Goal: Information Seeking & Learning: Learn about a topic

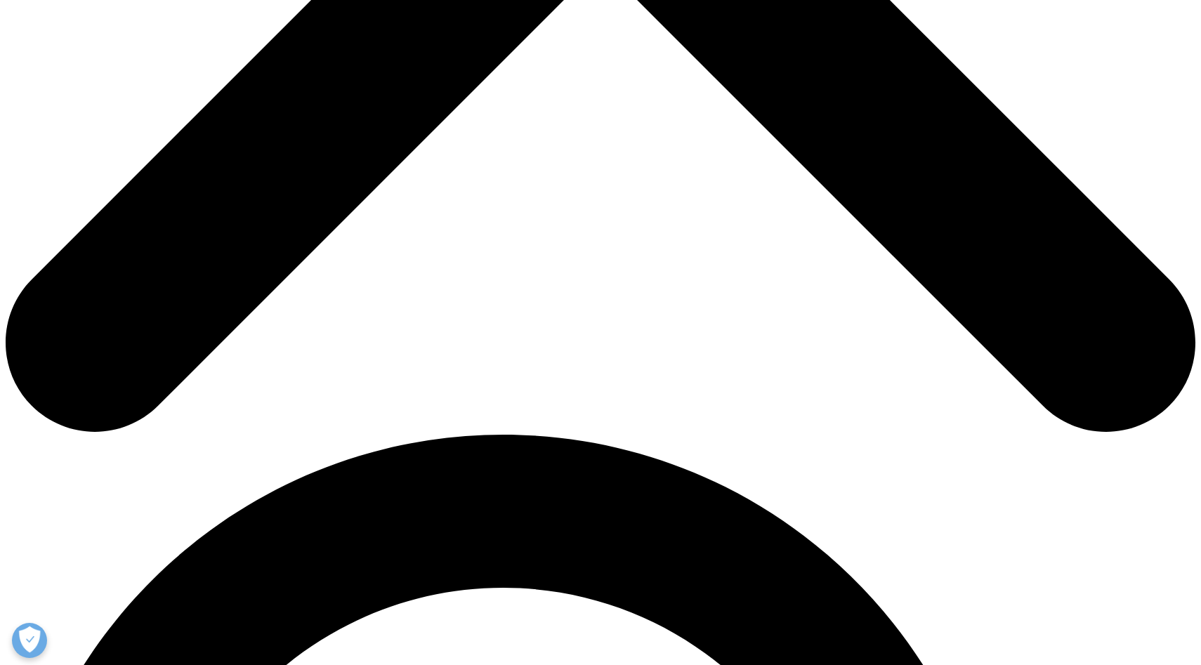
scroll to position [778, 0]
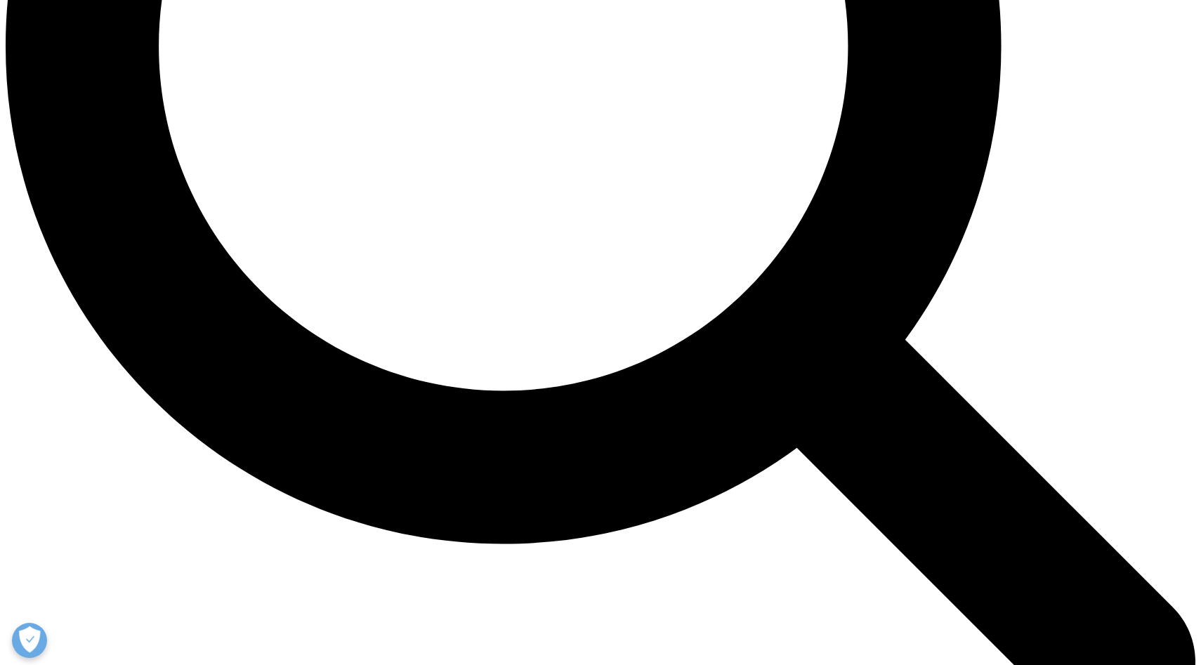
scroll to position [1671, 0]
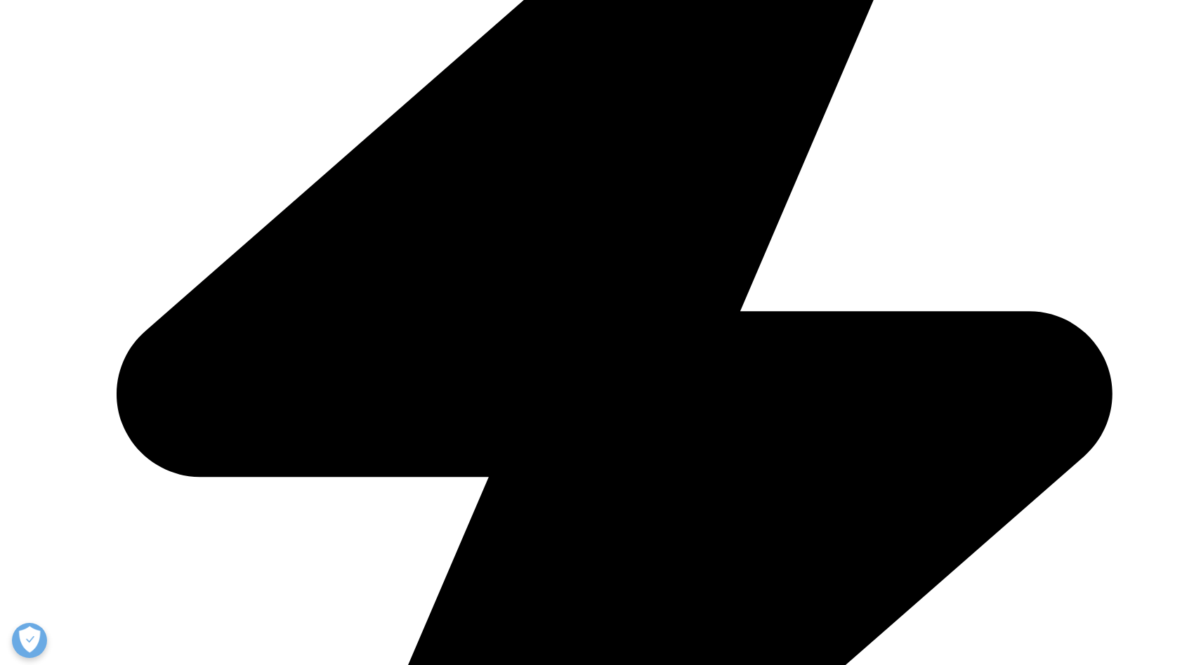
scroll to position [4150, 0]
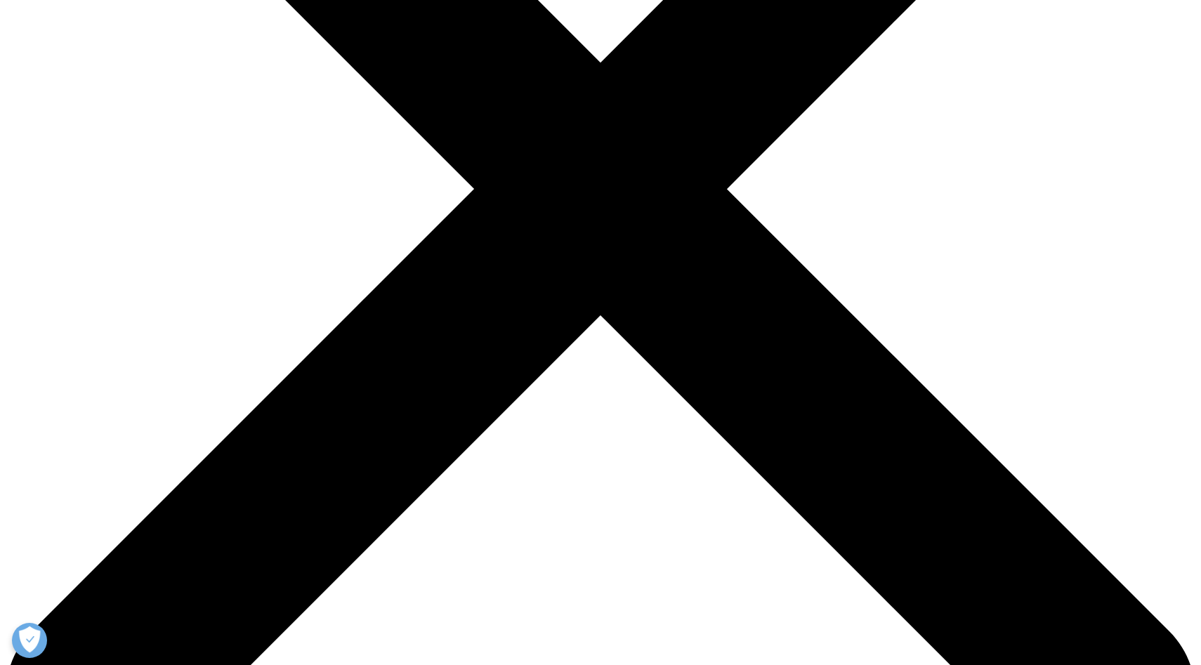
scroll to position [430, 0]
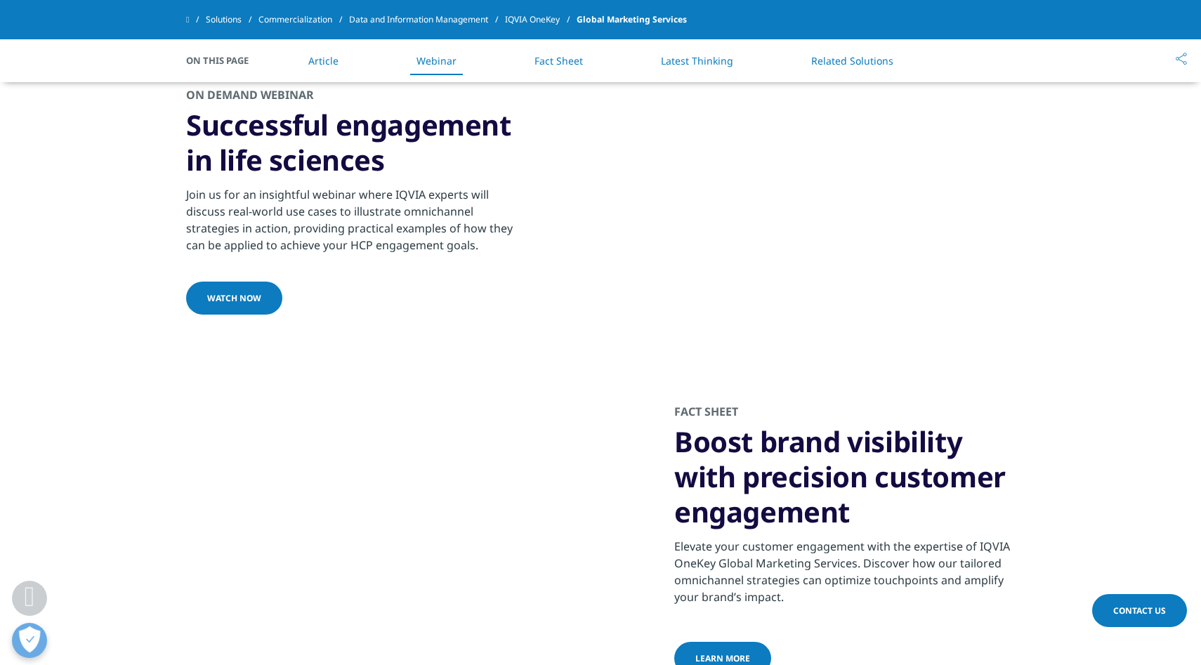
scroll to position [2100, 0]
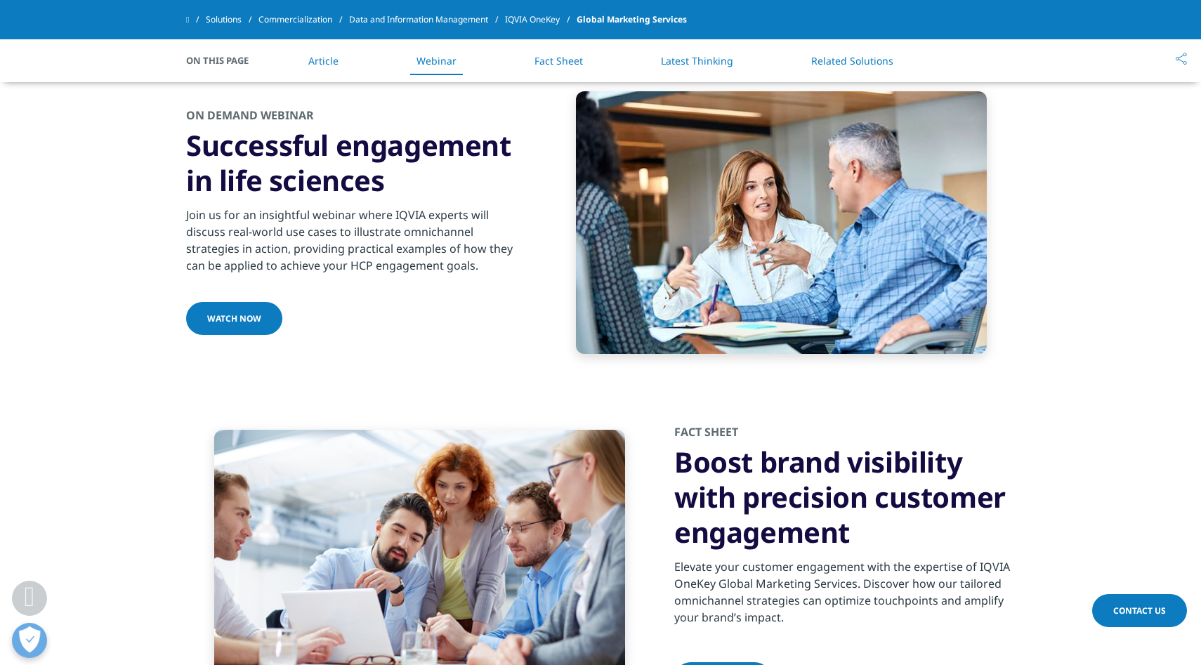
click at [256, 302] on link "Watch now" at bounding box center [234, 318] width 96 height 33
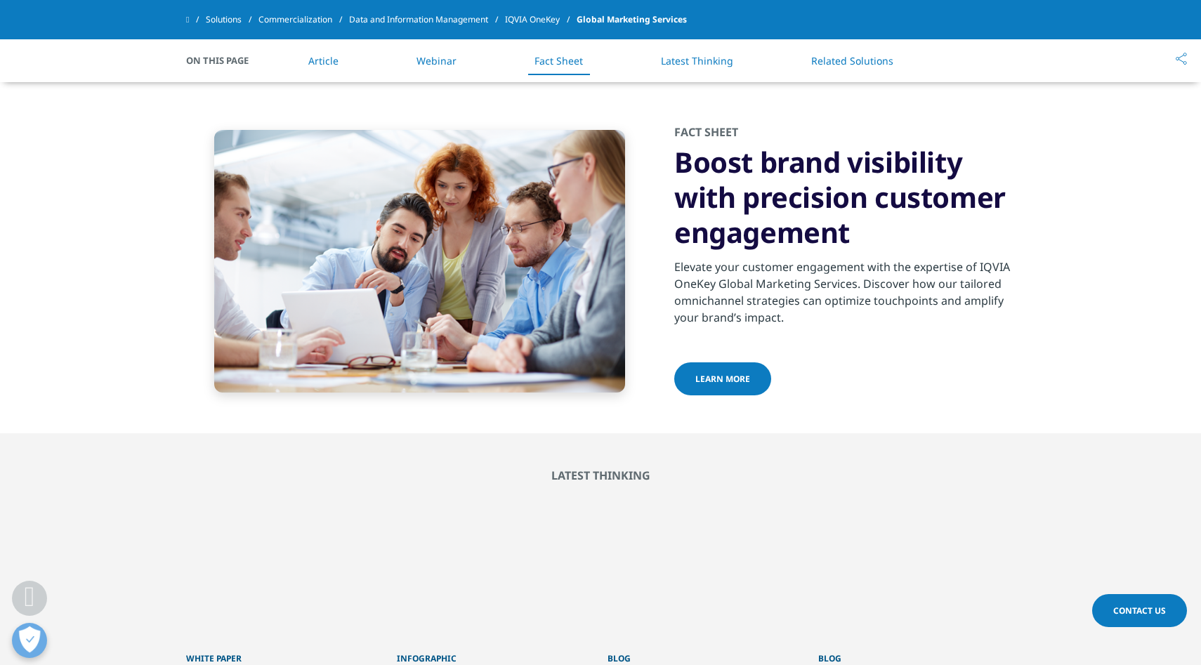
scroll to position [2400, 0]
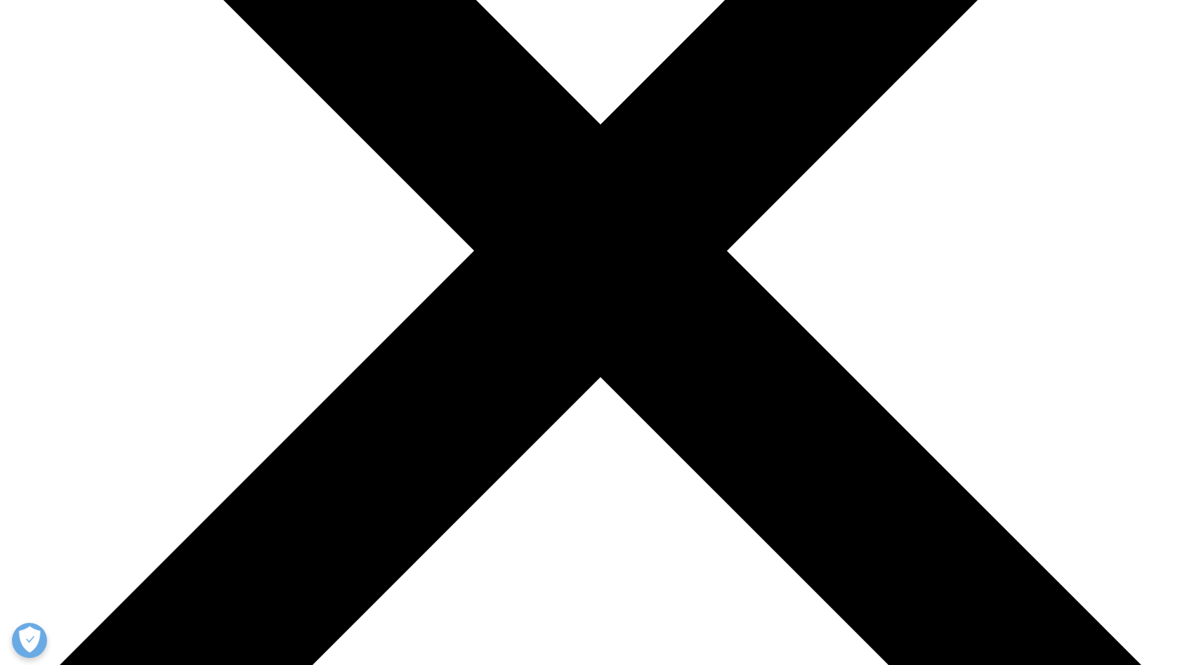
scroll to position [364, 0]
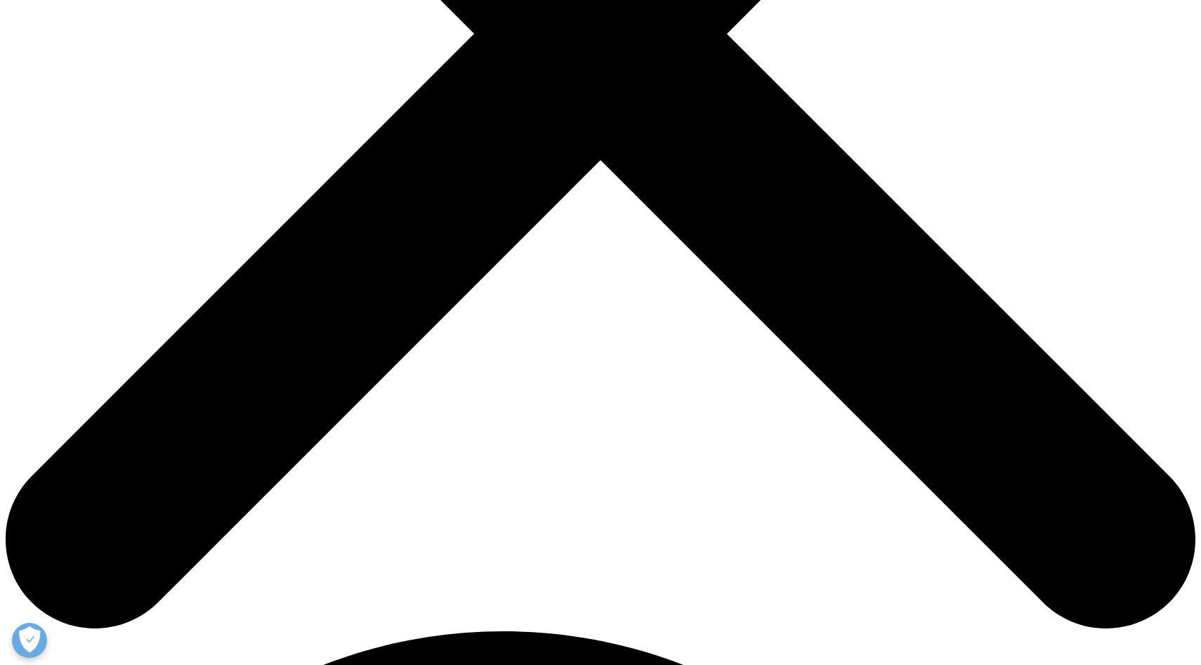
scroll to position [602, 0]
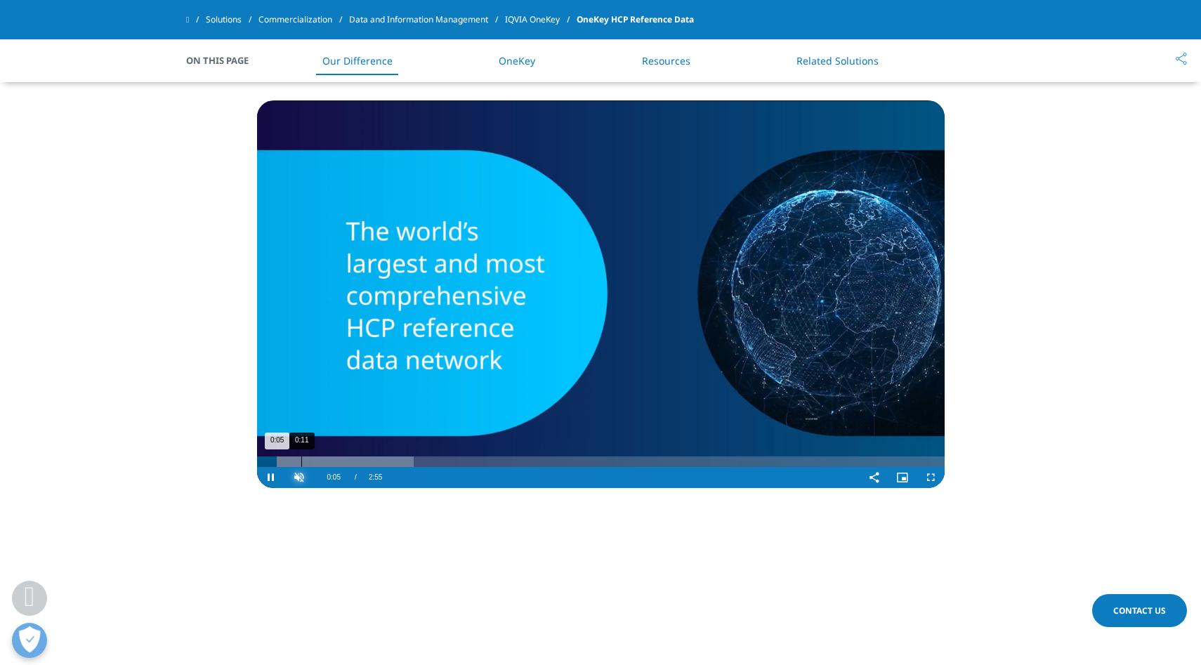
click at [301, 460] on div "0:11" at bounding box center [301, 462] width 1 height 11
click at [302, 457] on div "Loaded : 33.88% 0:11 0:12" at bounding box center [601, 462] width 688 height 11
click at [291, 457] on div "0:08" at bounding box center [291, 462] width 1 height 11
click at [285, 467] on button "Unmute" at bounding box center [299, 477] width 28 height 21
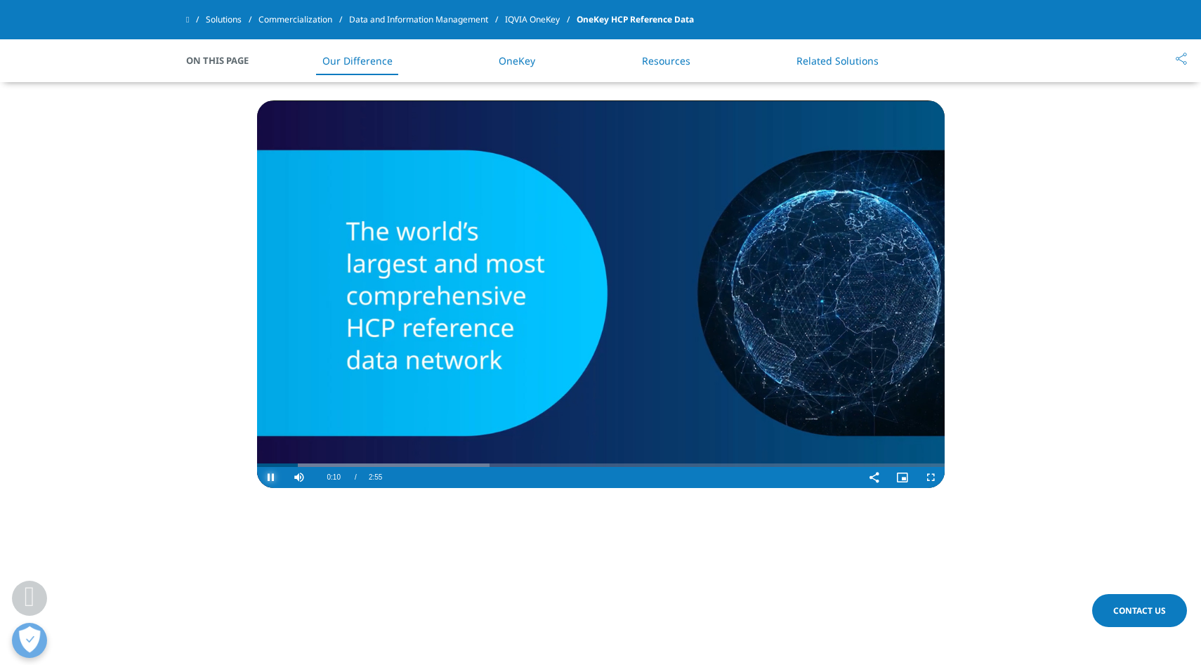
click at [275, 478] on span "Video Player" at bounding box center [271, 478] width 28 height 0
click at [301, 478] on span "Video Player" at bounding box center [299, 478] width 28 height 0
click at [270, 478] on span "Video Player" at bounding box center [271, 478] width 28 height 0
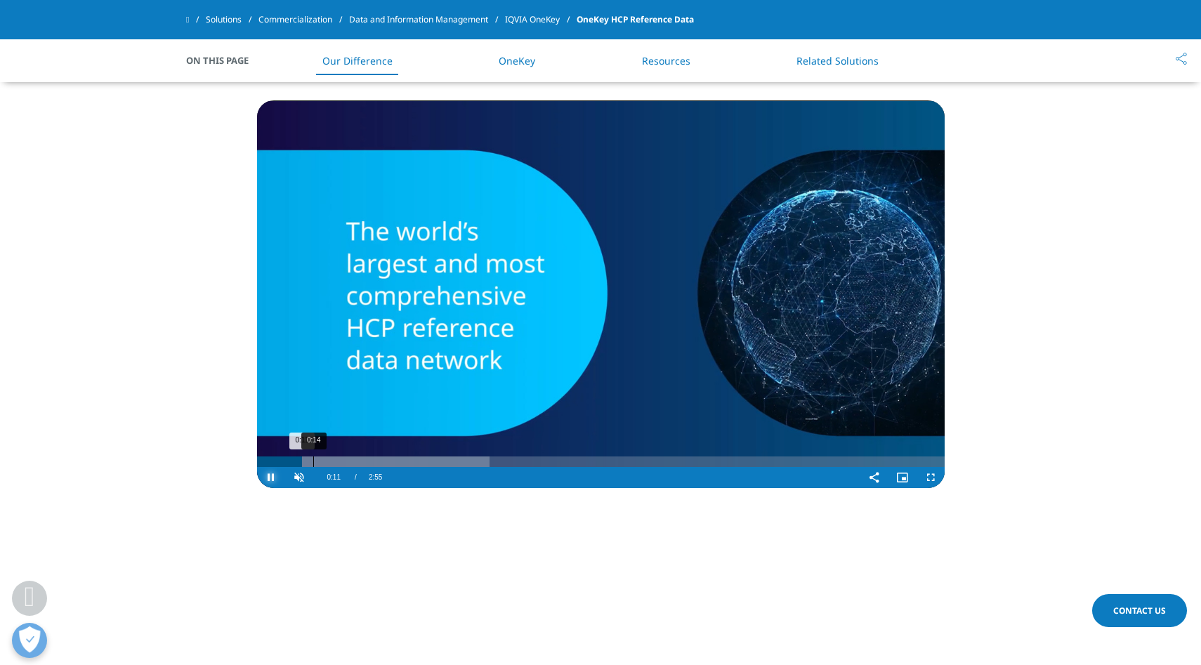
click at [314, 462] on div "0:14" at bounding box center [313, 462] width 1 height 11
click at [324, 462] on div "0:16" at bounding box center [323, 462] width 1 height 11
click at [351, 459] on div "0:23" at bounding box center [351, 462] width 1 height 11
click at [360, 459] on div "0:26" at bounding box center [360, 462] width 1 height 11
click at [388, 460] on div "0:33" at bounding box center [388, 462] width 1 height 11
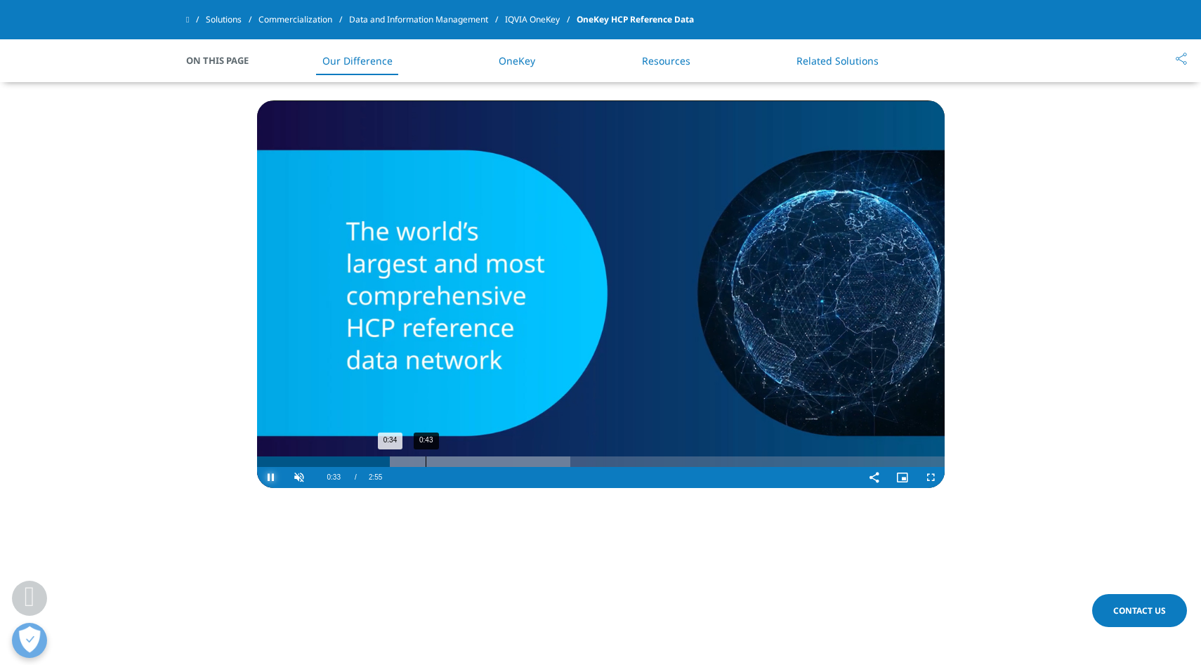
click at [426, 459] on div "0:43" at bounding box center [426, 462] width 1 height 11
click at [438, 458] on div "0:46" at bounding box center [438, 462] width 1 height 11
click at [449, 457] on div "0:48" at bounding box center [448, 462] width 1 height 11
click at [481, 457] on div "0:56" at bounding box center [481, 462] width 1 height 11
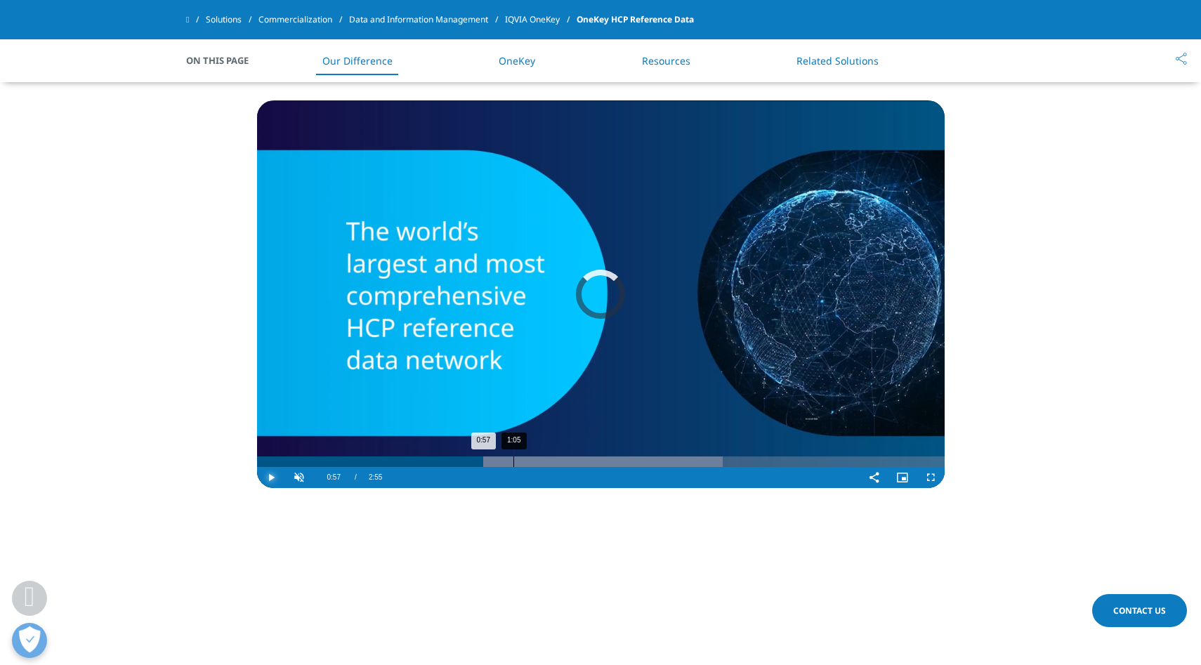
click at [514, 457] on div "1:05" at bounding box center [514, 462] width 1 height 11
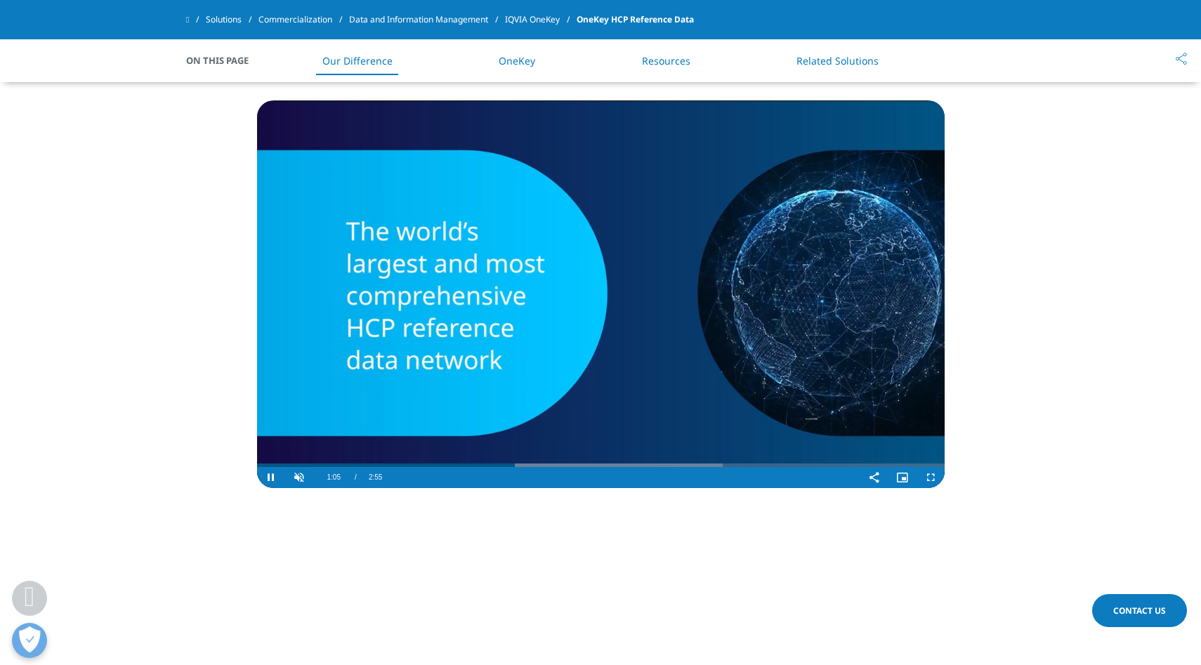
click at [546, 455] on video "Video Player" at bounding box center [601, 294] width 688 height 388
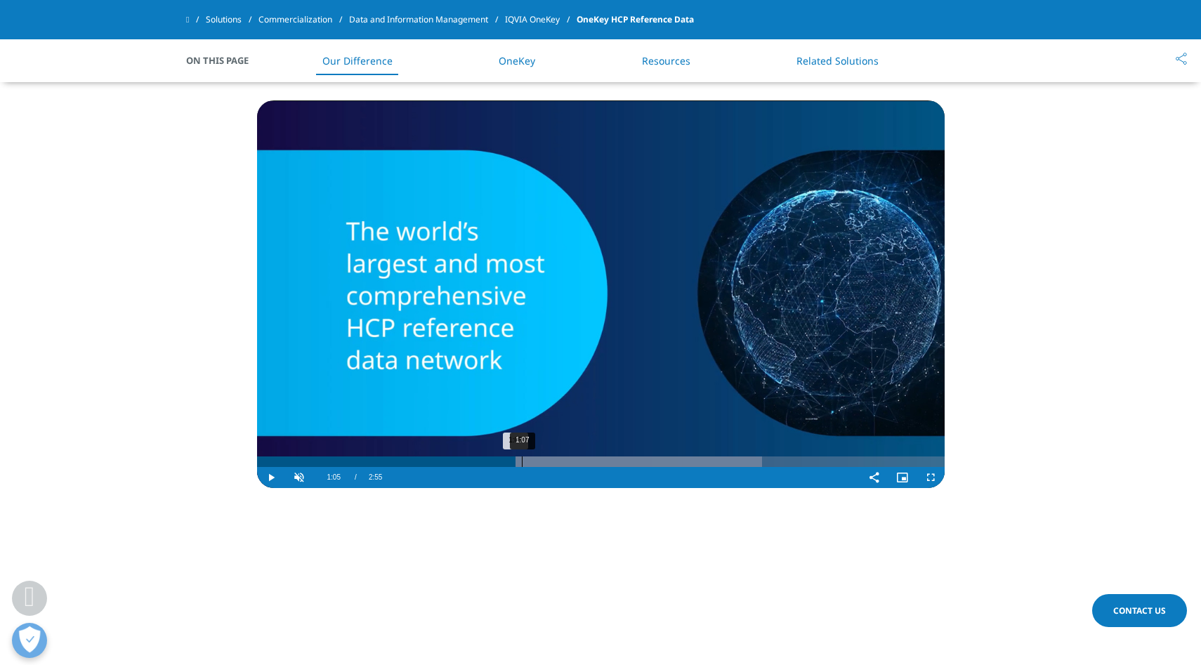
click at [522, 460] on div "1:07" at bounding box center [522, 462] width 1 height 11
click at [539, 460] on div "1:11" at bounding box center [539, 462] width 1 height 11
click at [550, 459] on div "1:14" at bounding box center [550, 462] width 1 height 11
click at [570, 457] on div "1:19" at bounding box center [570, 462] width 1 height 11
click at [587, 458] on div "Loaded : 79.89% 1:24 1:24" at bounding box center [601, 462] width 688 height 11
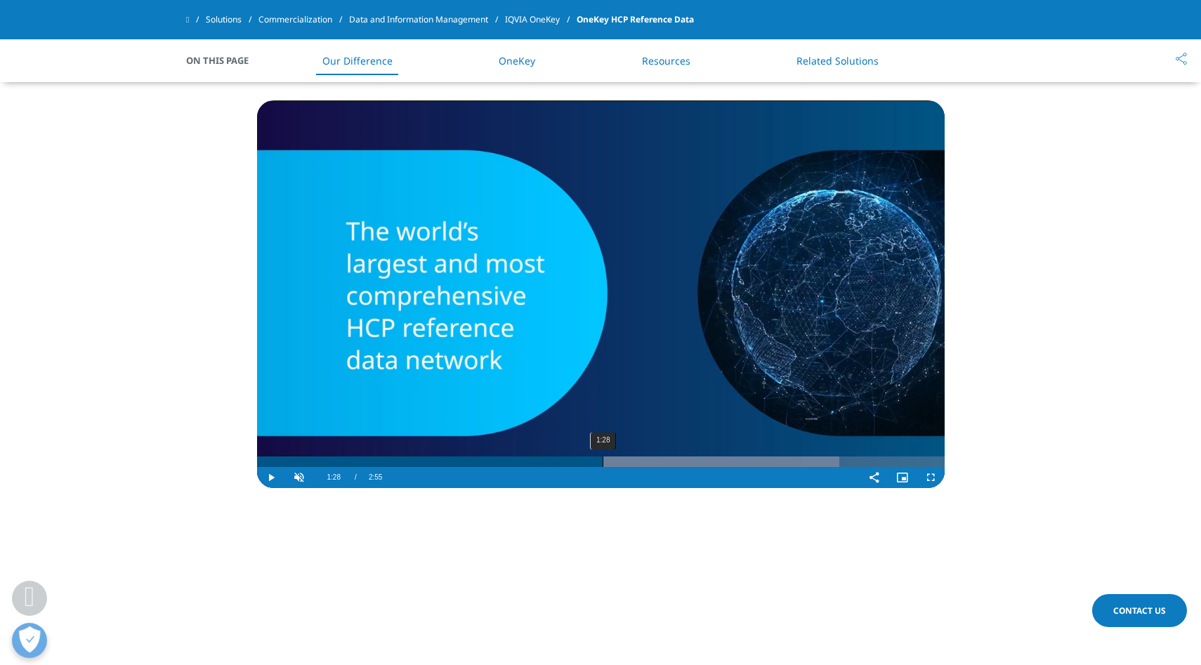
click at [603, 458] on div "1:28" at bounding box center [603, 462] width 1 height 11
click at [620, 459] on div "1:32" at bounding box center [620, 462] width 1 height 11
click at [649, 459] on div "1:39" at bounding box center [648, 462] width 1 height 11
click at [654, 459] on div "1:41" at bounding box center [653, 462] width 1 height 11
click at [704, 459] on div "1:53" at bounding box center [704, 462] width 1 height 11
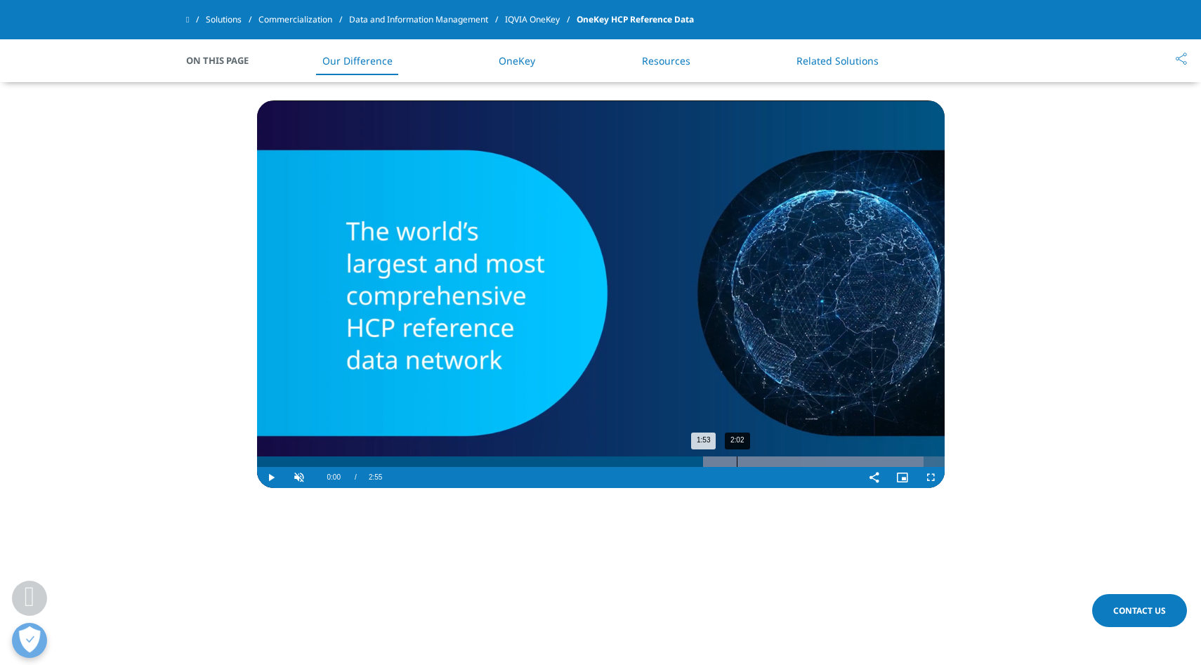
click at [737, 459] on div "2:02" at bounding box center [737, 462] width 1 height 11
click at [776, 458] on div "2:12" at bounding box center [776, 462] width 1 height 11
click at [700, 464] on div "1:53" at bounding box center [700, 462] width 1 height 11
click at [700, 460] on div "1:53" at bounding box center [700, 462] width 1 height 11
click at [667, 458] on div "Loaded : 100.00% 1:46 1:49" at bounding box center [601, 462] width 688 height 11
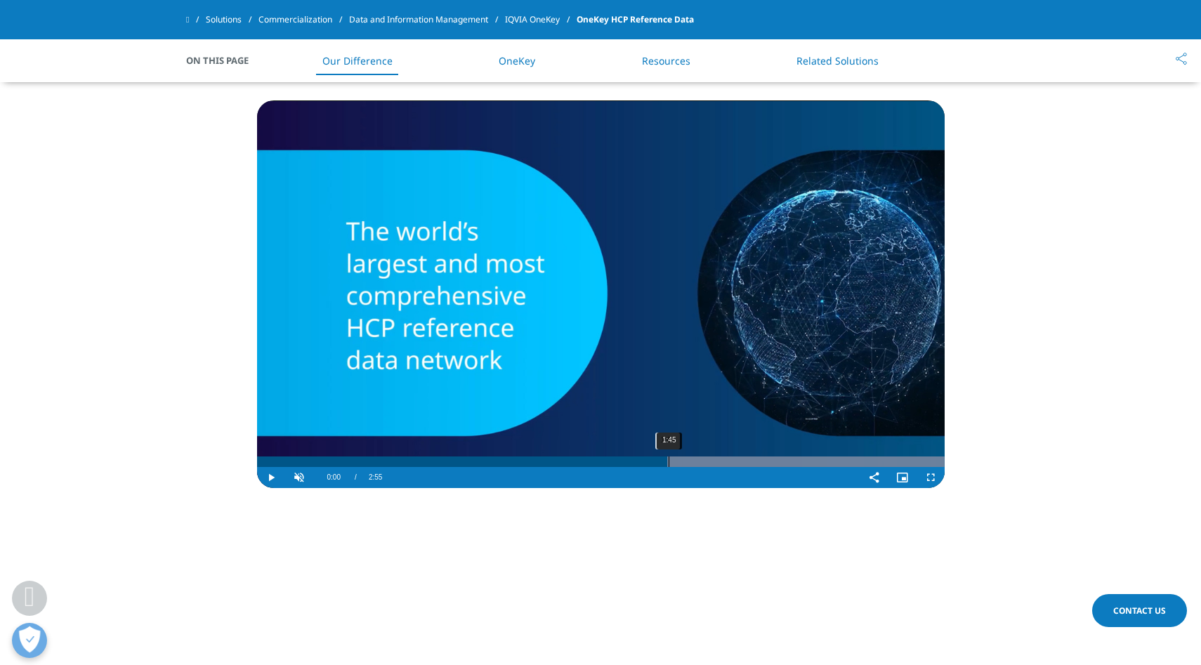
click at [669, 459] on div "1:45" at bounding box center [669, 462] width 1 height 11
click at [650, 459] on div "1:40" at bounding box center [650, 462] width 1 height 11
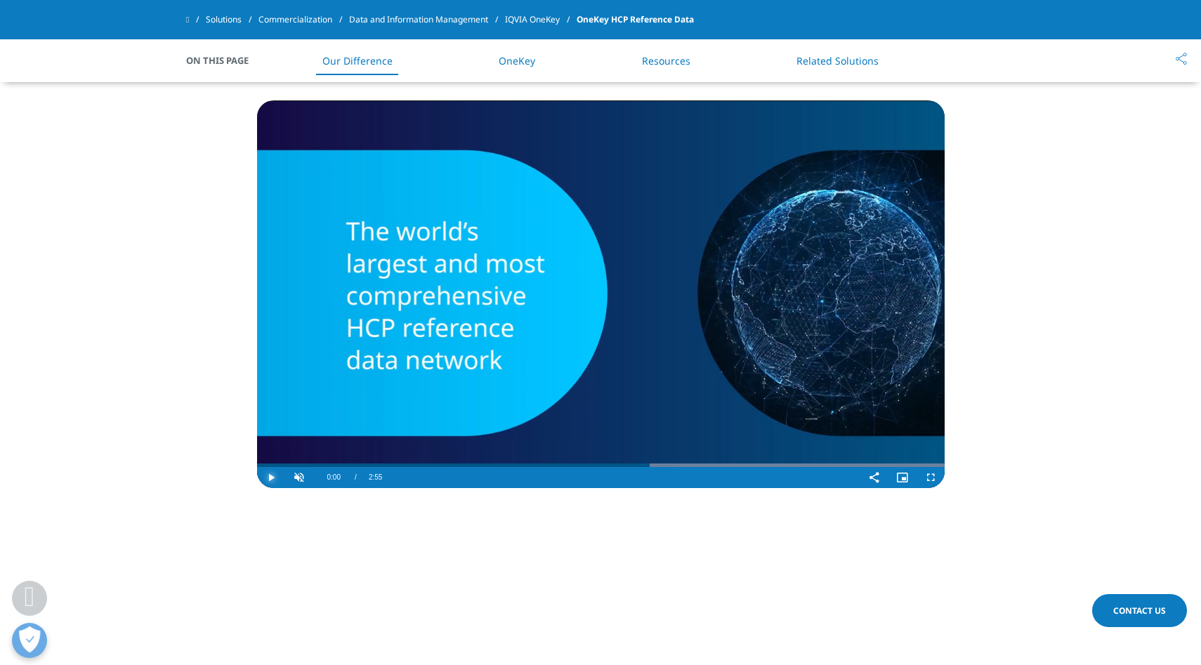
click at [263, 478] on span "Video Player" at bounding box center [271, 478] width 28 height 0
click at [186, 452] on section "Hyper-Personalize Your HCP Engagement in Real-Time with [PERSON_NAME] Video Pla…" at bounding box center [600, 244] width 1201 height 615
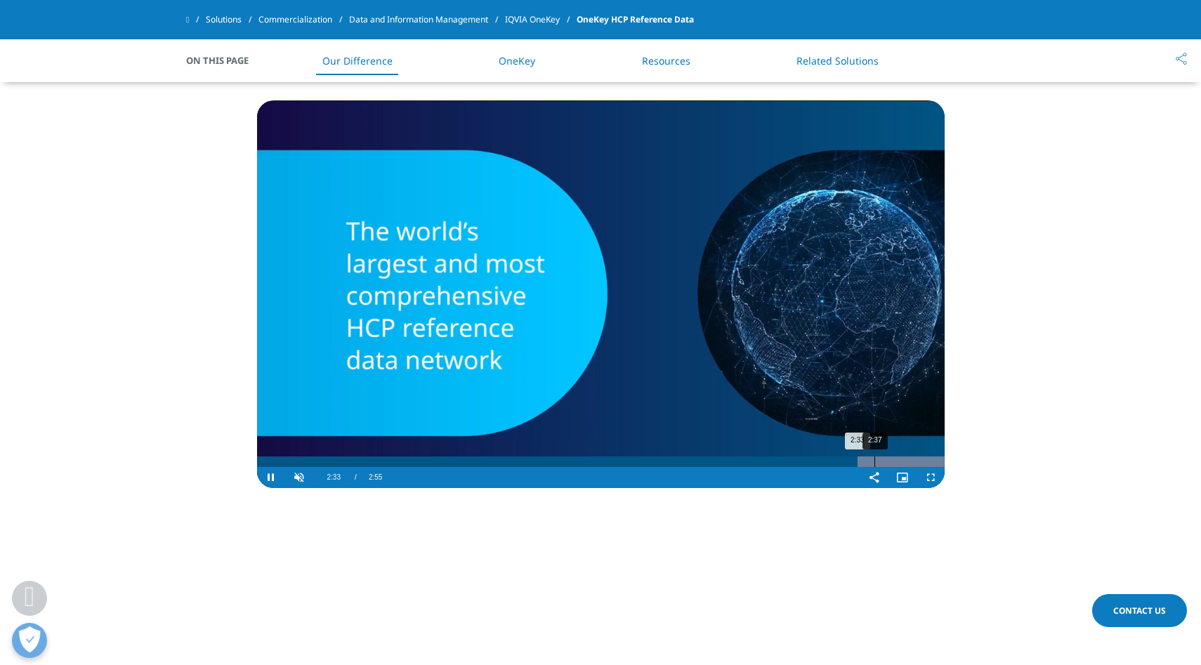
click at [875, 462] on div "Progress Bar" at bounding box center [766, 462] width 358 height 11
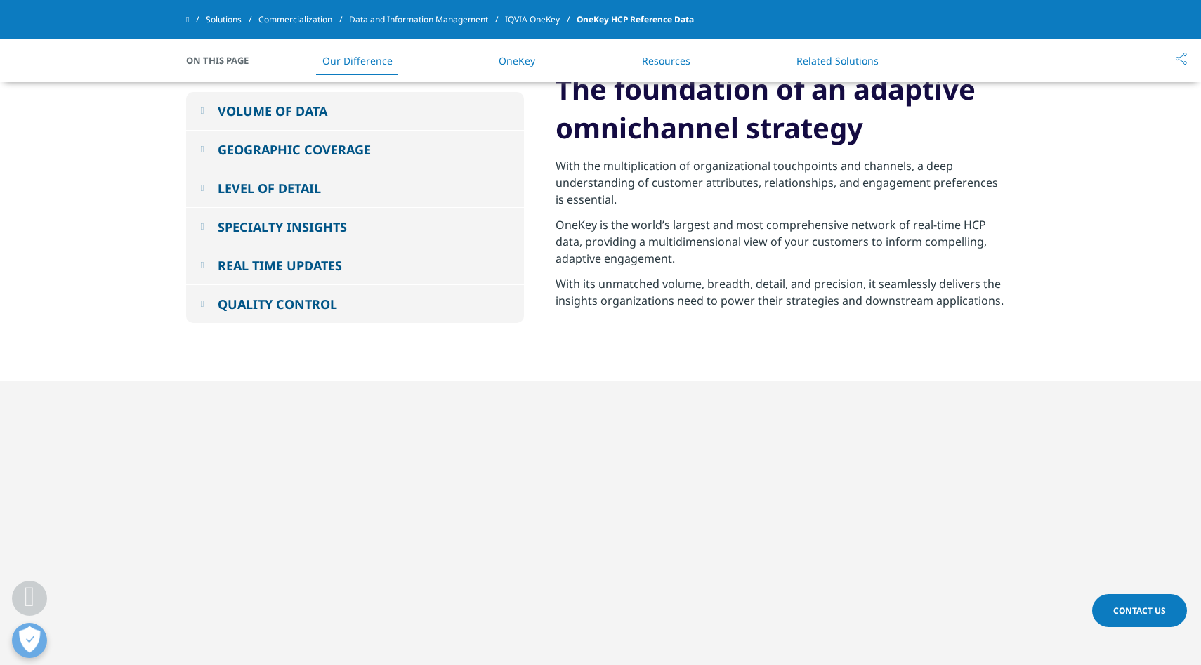
scroll to position [1113, 0]
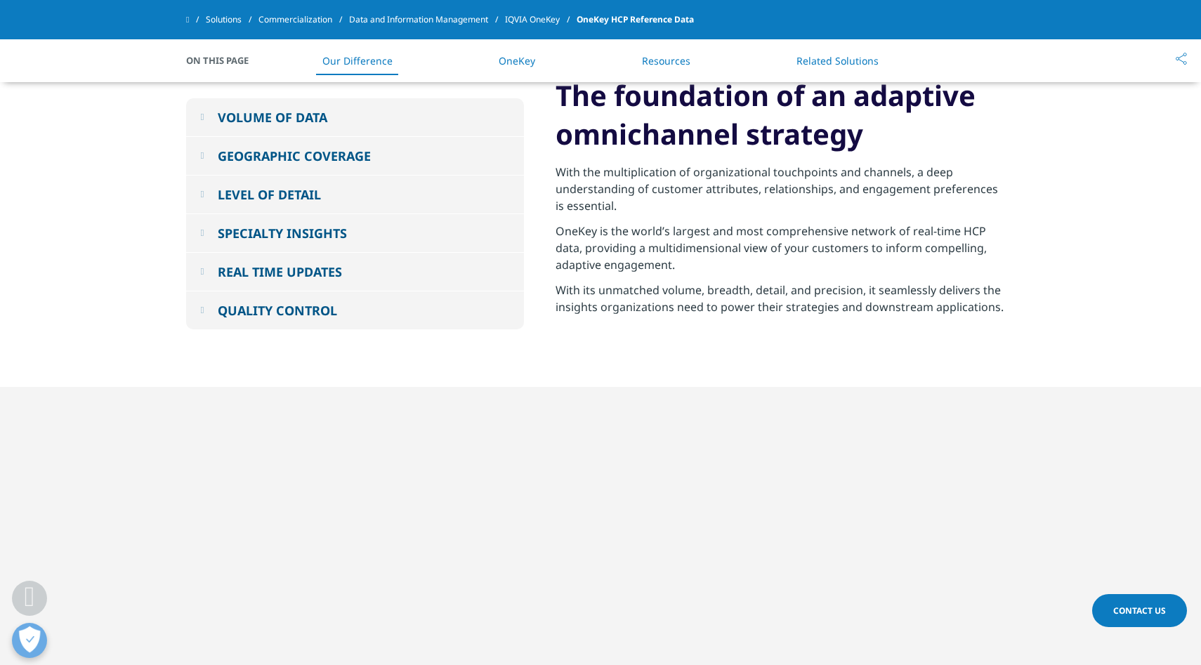
click at [216, 116] on button "VOLUME OF DATA" at bounding box center [355, 117] width 338 height 38
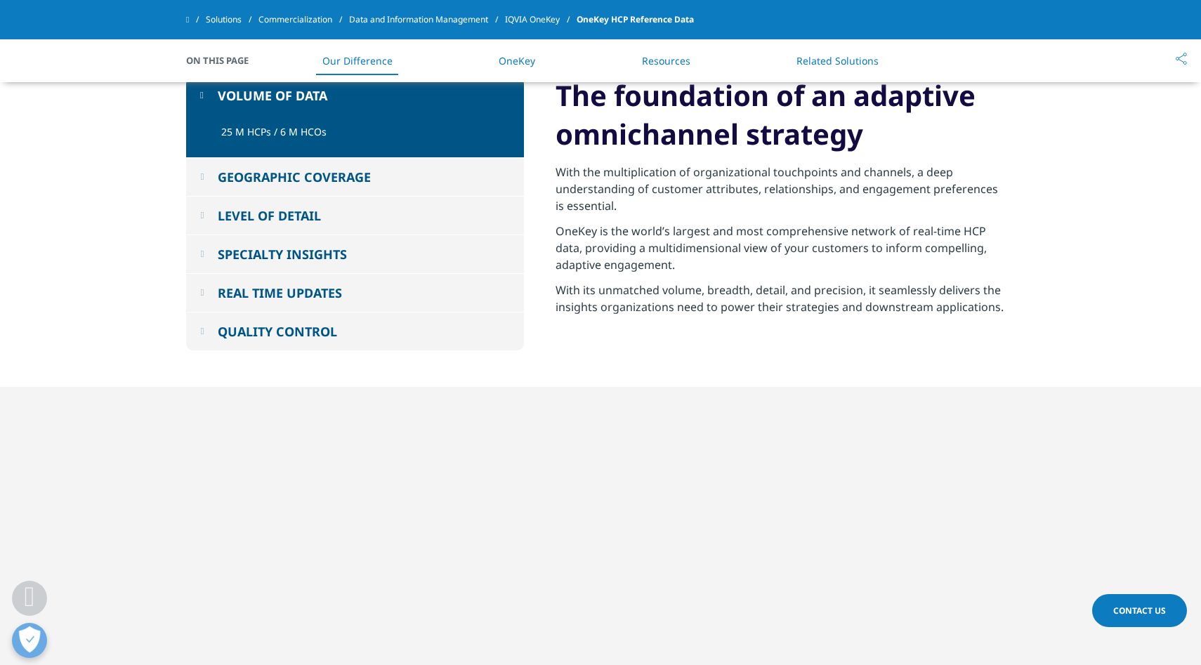
click at [190, 180] on button "GEOGRAPHIC COVERAGE" at bounding box center [355, 177] width 338 height 38
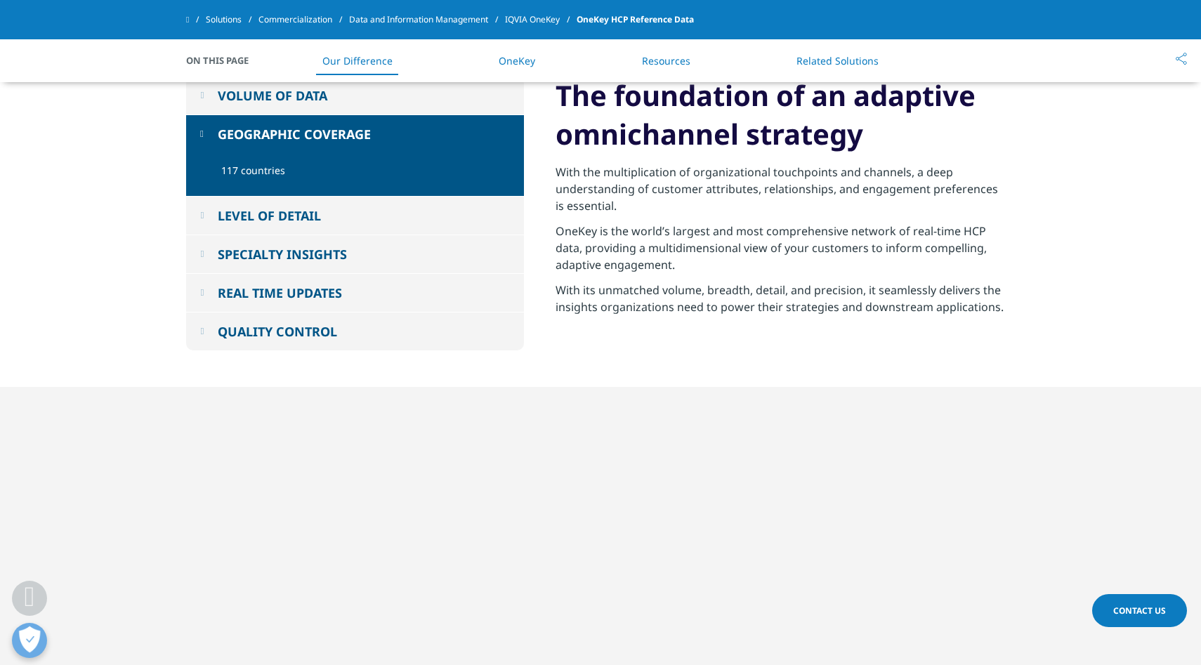
click at [204, 211] on em at bounding box center [202, 215] width 4 height 9
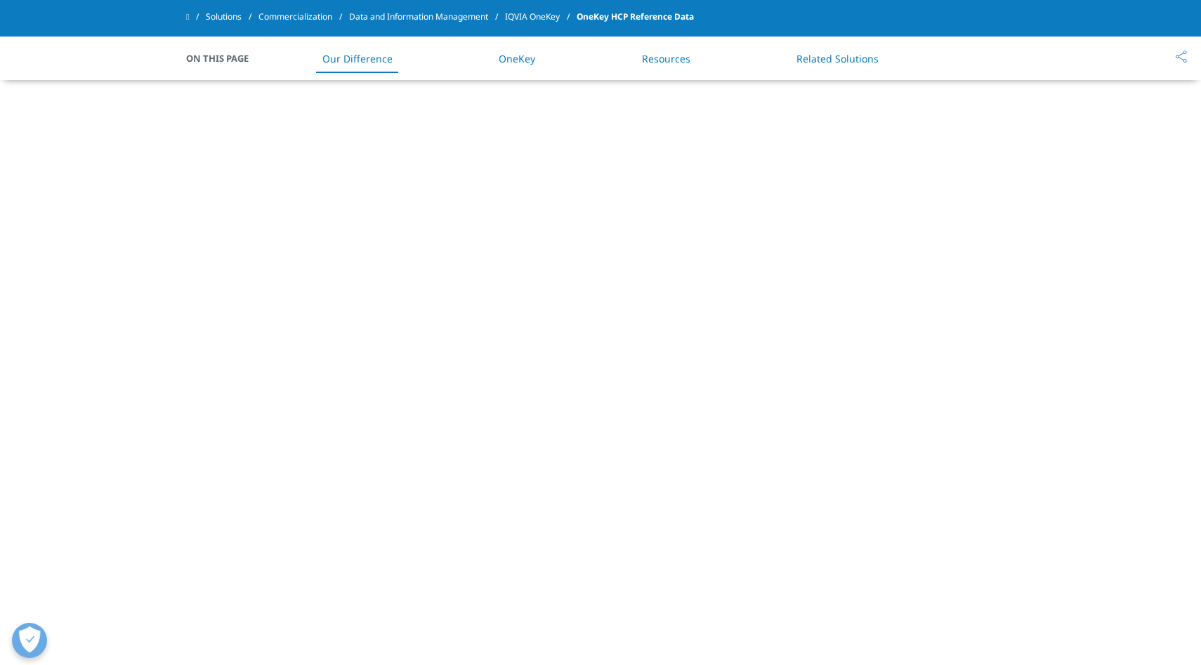
scroll to position [0, 0]
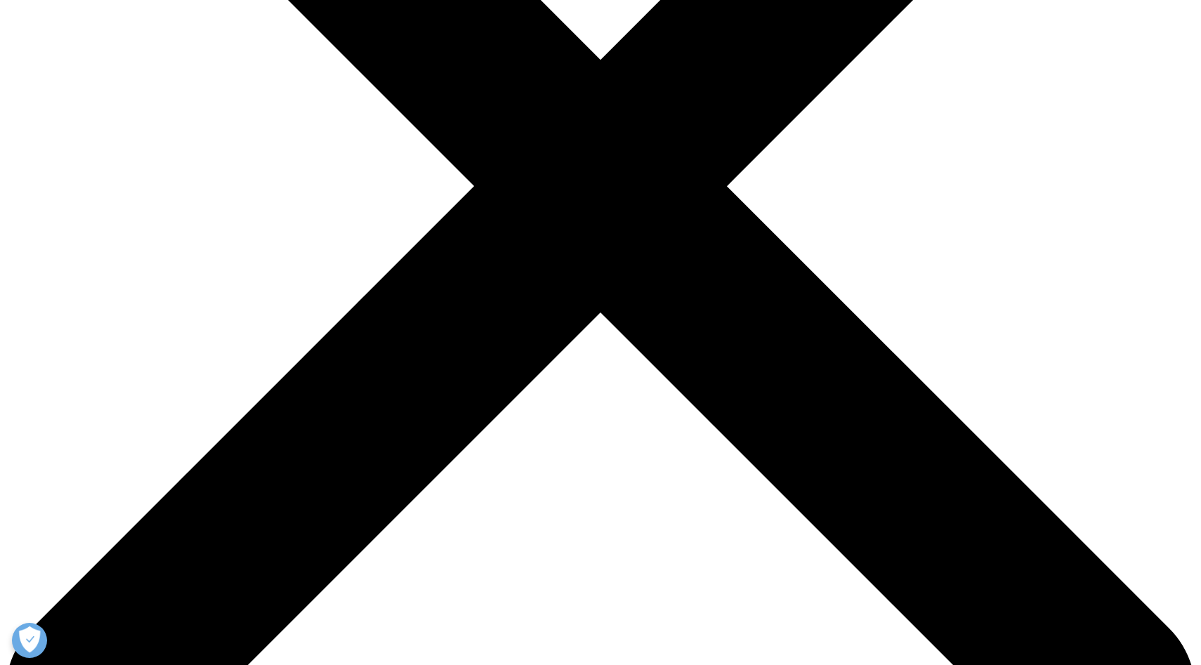
scroll to position [395, 0]
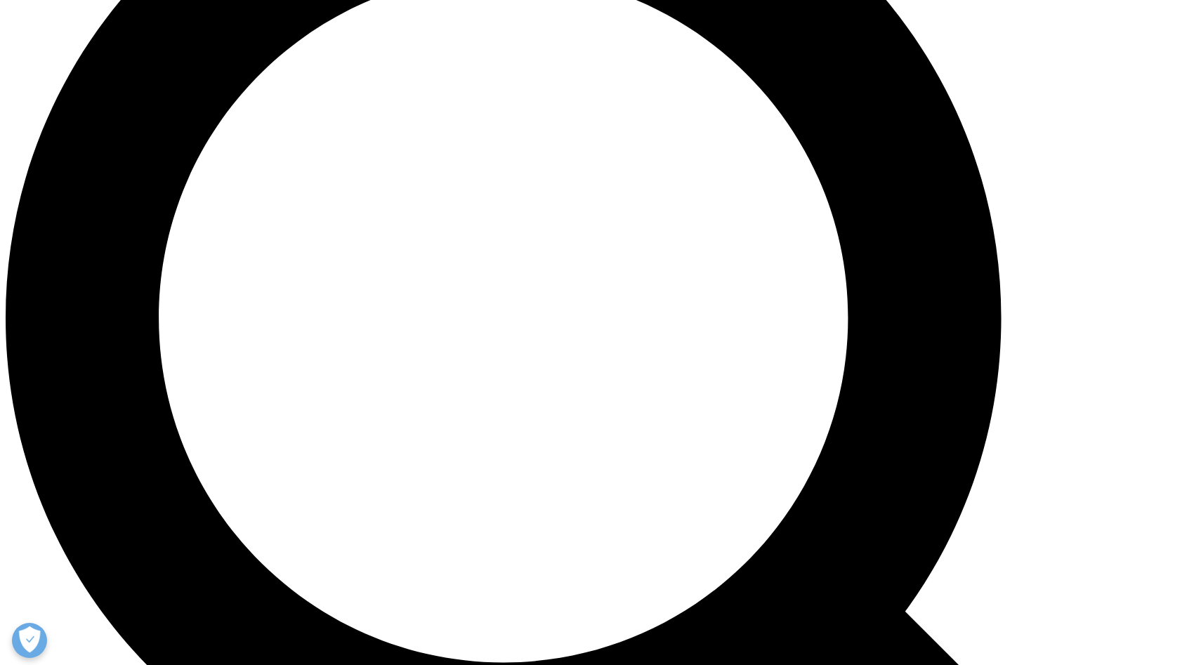
scroll to position [1366, 0]
